Goal: Task Accomplishment & Management: Use online tool/utility

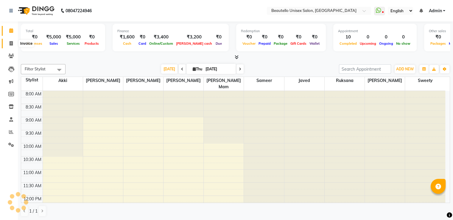
click at [12, 45] on icon at bounding box center [11, 43] width 3 height 4
select select "5051"
select select "service"
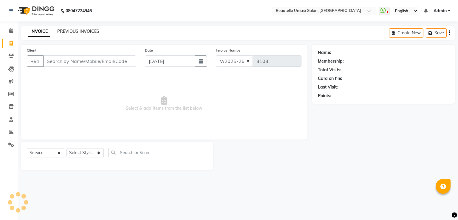
click at [72, 31] on link "PREVIOUS INVOICES" at bounding box center [78, 31] width 42 height 5
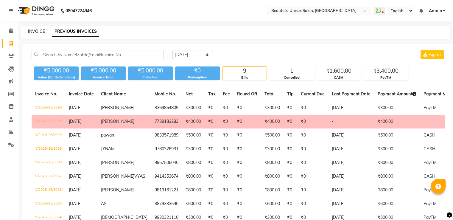
click at [35, 31] on link "INVOICE" at bounding box center [36, 31] width 17 height 5
select select "service"
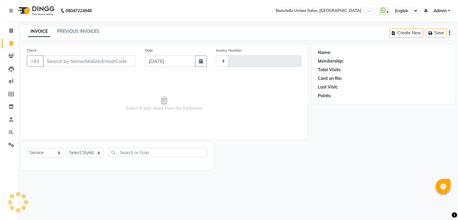
type input "3103"
select select "5051"
click at [73, 31] on link "PREVIOUS INVOICES" at bounding box center [78, 31] width 42 height 5
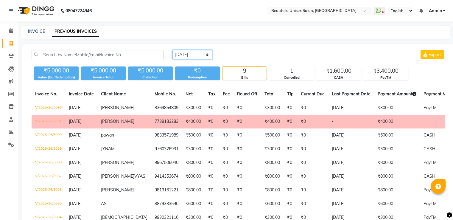
click at [192, 52] on select "[DATE] [DATE] Custom Range" at bounding box center [193, 54] width 40 height 9
select select "range"
click at [173, 50] on select "[DATE] [DATE] Custom Range" at bounding box center [193, 54] width 40 height 9
click at [241, 52] on input "[DATE]" at bounding box center [241, 55] width 42 height 8
select select "9"
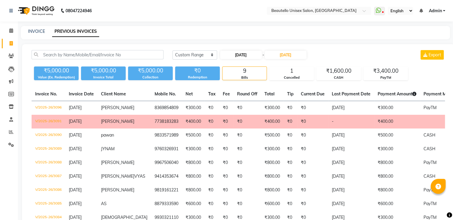
select select "2025"
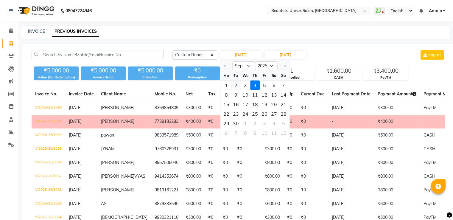
click at [237, 86] on div "2" at bounding box center [236, 85] width 10 height 10
type input "[DATE]"
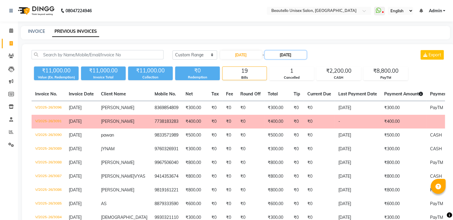
click at [284, 51] on input "[DATE]" at bounding box center [286, 55] width 42 height 8
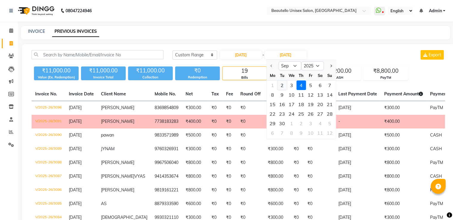
click at [282, 88] on div "2" at bounding box center [282, 85] width 10 height 10
type input "[DATE]"
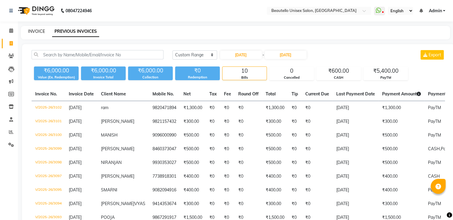
click at [37, 30] on link "INVOICE" at bounding box center [36, 31] width 17 height 5
select select "service"
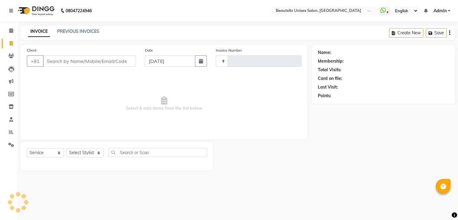
type input "3103"
select select "5051"
click at [203, 60] on button "button" at bounding box center [201, 60] width 12 height 11
select select "9"
select select "2025"
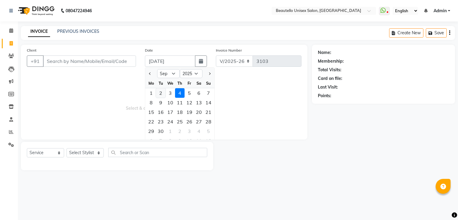
click at [159, 93] on div "2" at bounding box center [161, 93] width 10 height 10
type input "[DATE]"
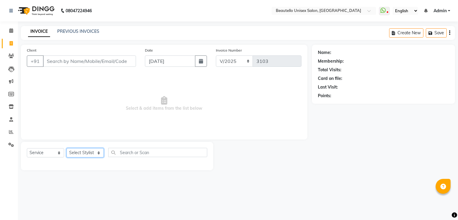
click at [81, 153] on select "Select Stylist Akki [PERSON_NAME] [PERSON_NAME] [PERSON_NAME] Sameer [PERSON_NA…" at bounding box center [84, 152] width 37 height 9
